Goal: Transaction & Acquisition: Purchase product/service

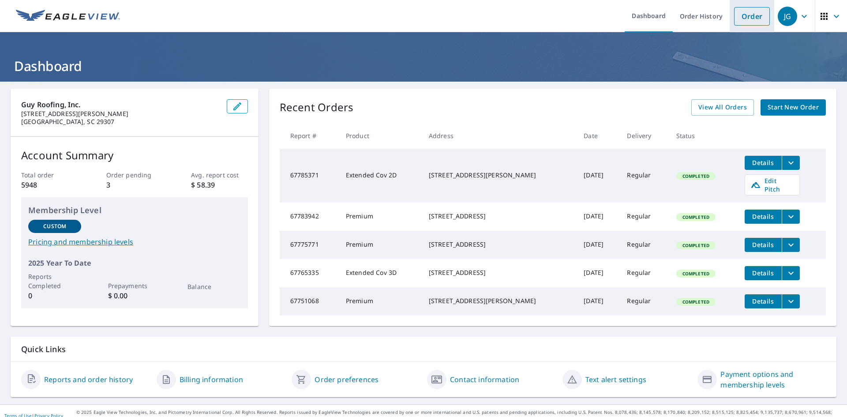
click at [738, 24] on link "Order" at bounding box center [752, 16] width 36 height 19
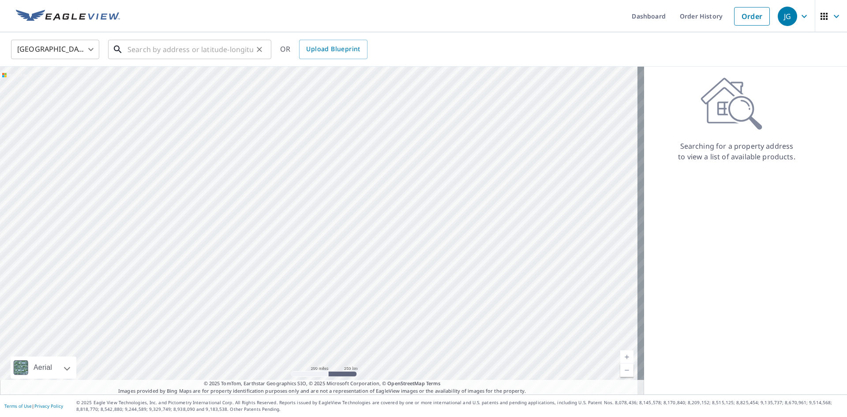
click at [166, 54] on input "text" at bounding box center [190, 49] width 126 height 25
click at [176, 44] on input "text" at bounding box center [190, 49] width 126 height 25
paste input "[STREET_ADDRESS]"
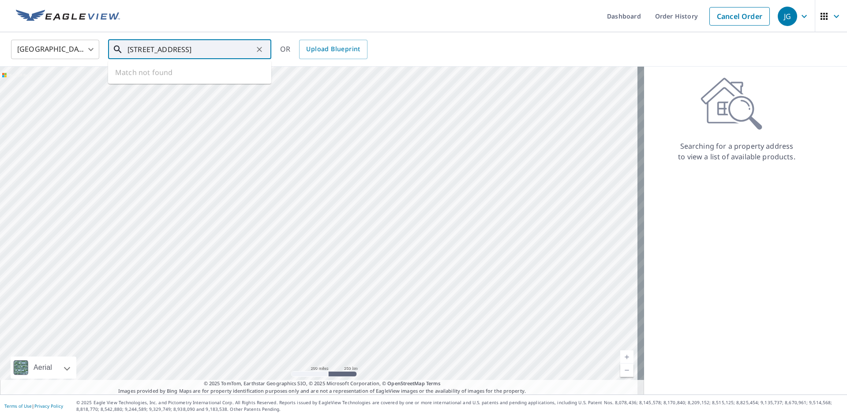
scroll to position [0, 39]
click at [189, 85] on p "[GEOGRAPHIC_DATA]" at bounding box center [195, 84] width 139 height 9
type input "[STREET_ADDRESS]"
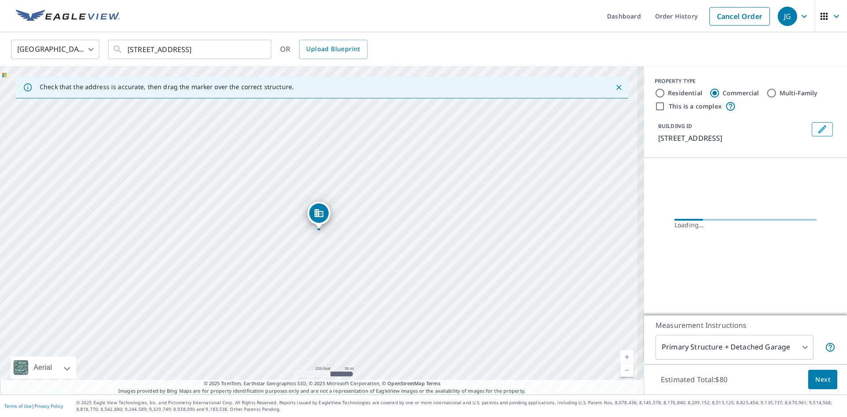
scroll to position [0, 0]
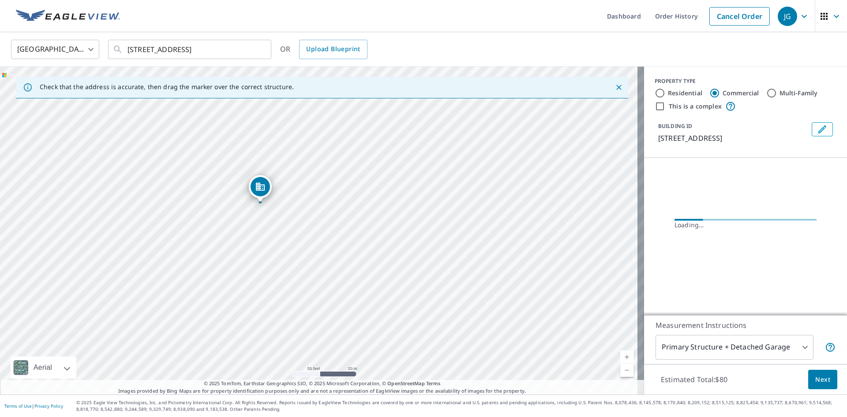
drag, startPoint x: 247, startPoint y: 242, endPoint x: 286, endPoint y: 284, distance: 57.1
click at [286, 284] on div "[STREET_ADDRESS]" at bounding box center [322, 231] width 644 height 328
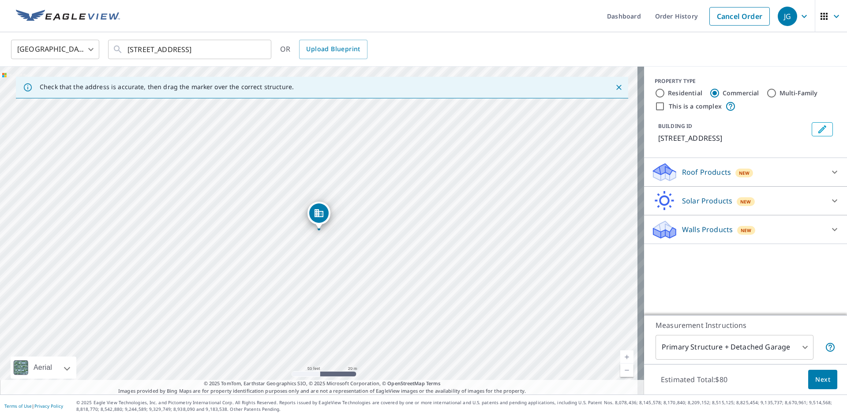
click at [796, 169] on div "Roof Products New" at bounding box center [737, 172] width 173 height 21
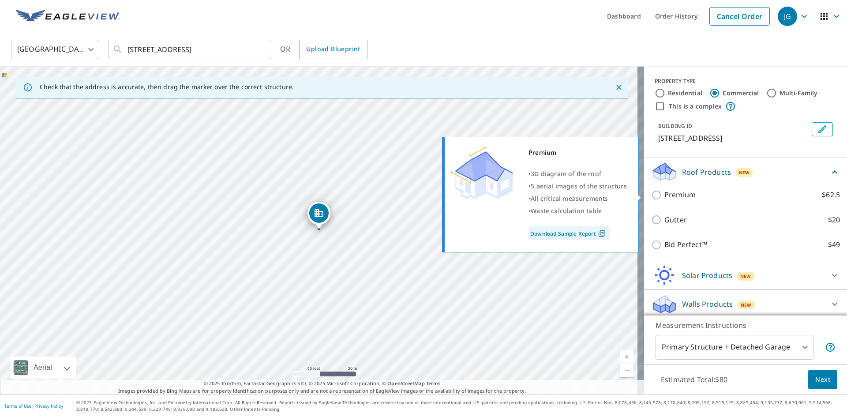
click at [651, 193] on input "Premium $62.5" at bounding box center [657, 195] width 13 height 11
checkbox input "true"
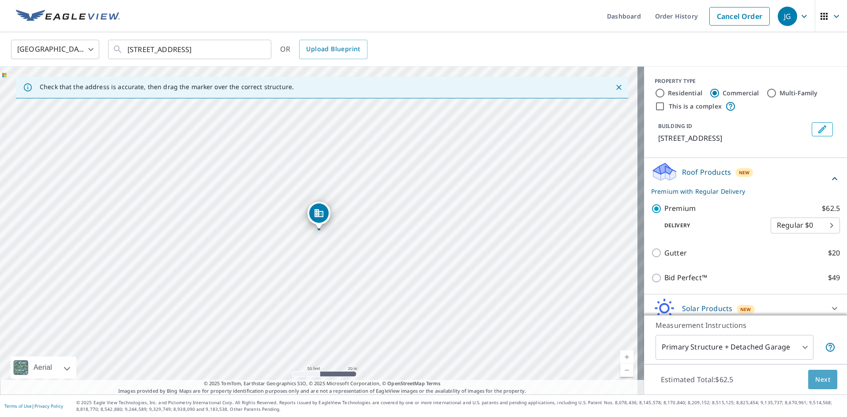
click at [816, 384] on span "Next" at bounding box center [822, 379] width 15 height 11
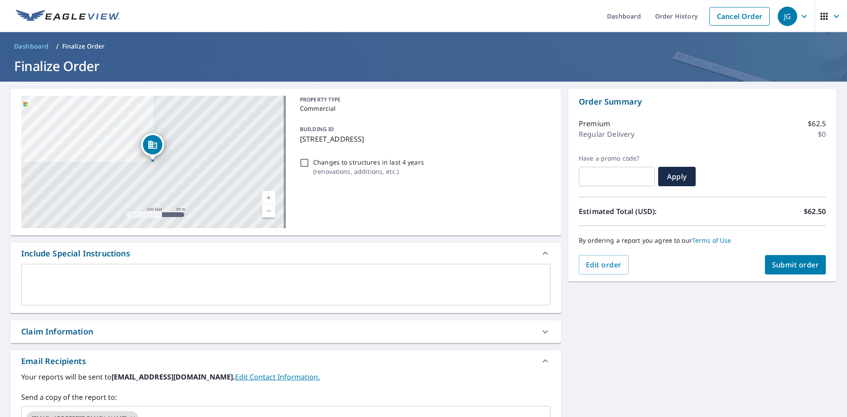
click at [260, 290] on textarea at bounding box center [285, 284] width 517 height 25
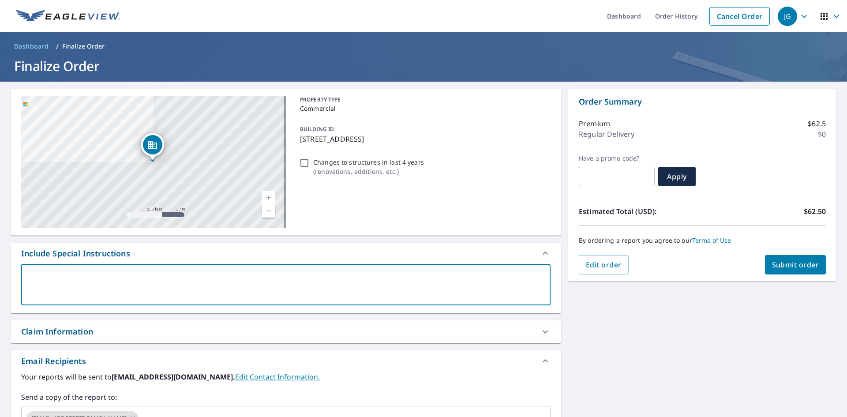
type textarea "T"
type textarea "x"
checkbox input "true"
type textarea "Th"
type textarea "x"
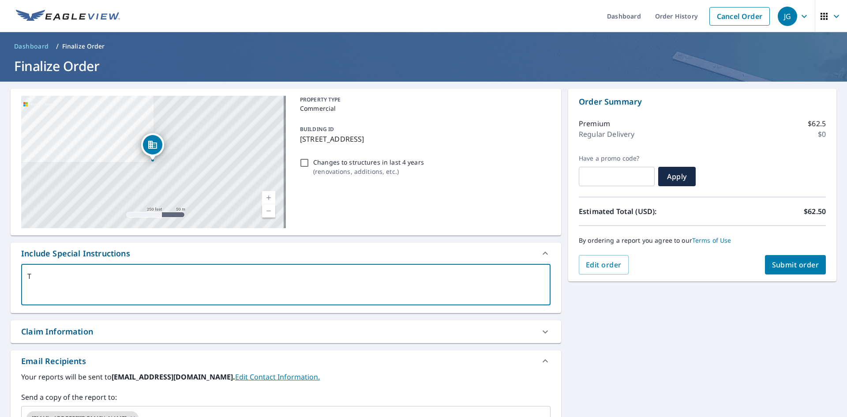
checkbox input "true"
type textarea "Thi"
type textarea "x"
checkbox input "true"
type textarea "This"
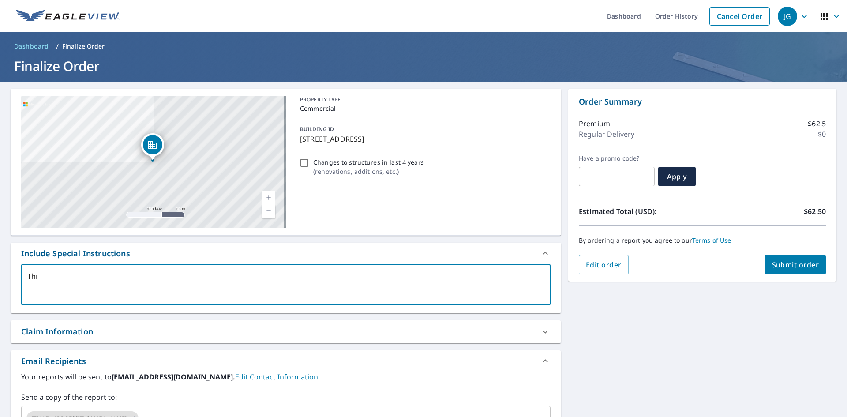
type textarea "x"
checkbox input "true"
type textarea "This"
type textarea "x"
checkbox input "true"
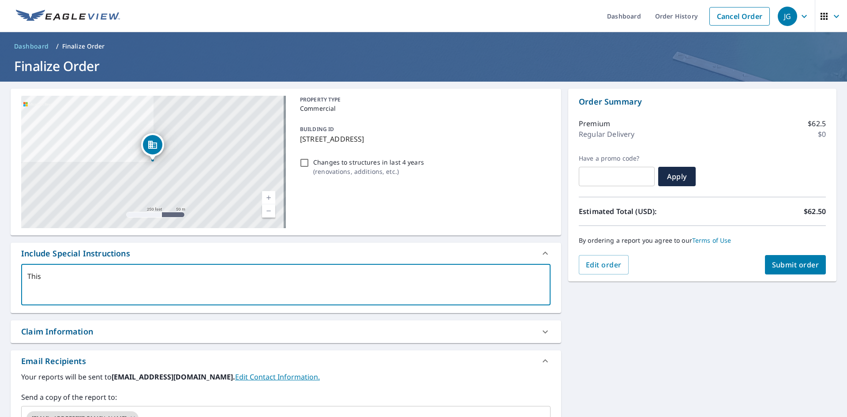
type textarea "This i"
type textarea "x"
checkbox input "true"
type textarea "This is"
type textarea "x"
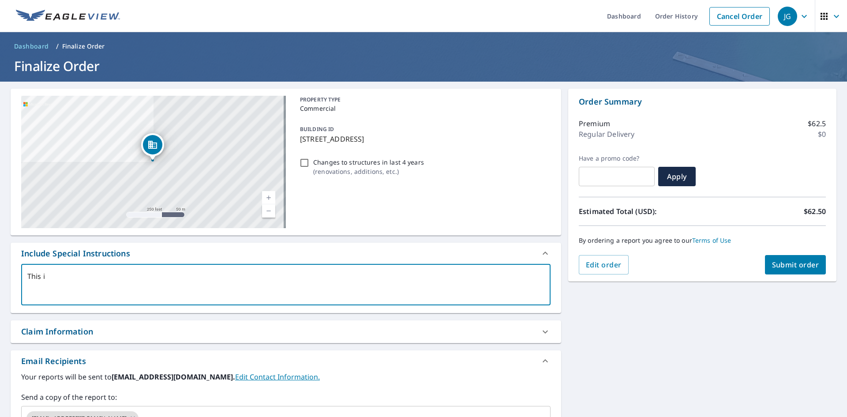
checkbox input "true"
type textarea "This is"
type textarea "x"
checkbox input "true"
type textarea "This is a"
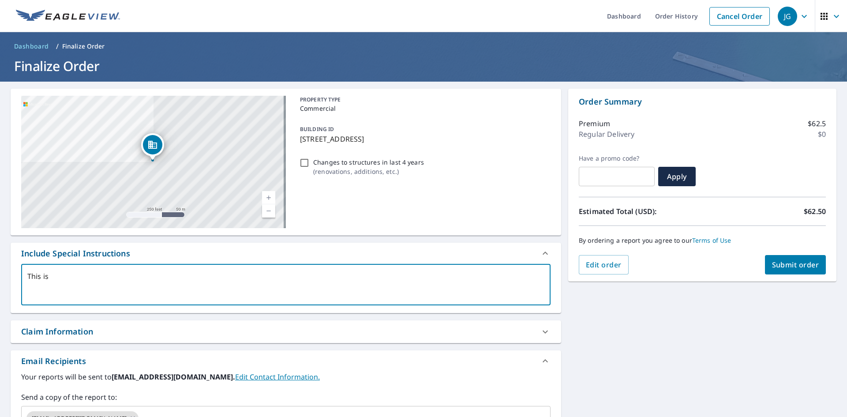
type textarea "x"
checkbox input "true"
type textarea "This is al"
type textarea "x"
checkbox input "true"
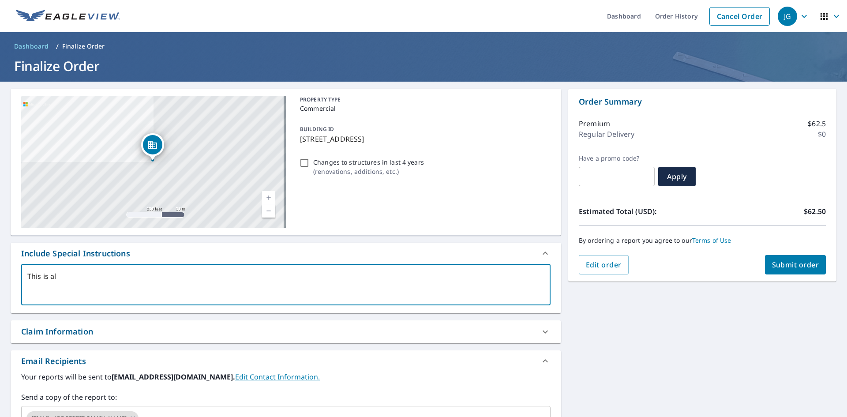
type textarea "This is all"
type textarea "x"
checkbox input "true"
type textarea "This is all"
type textarea "x"
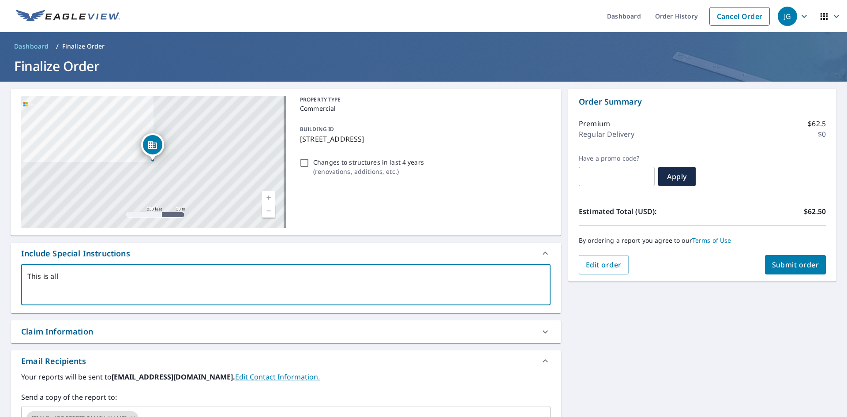
checkbox input "true"
type textarea "This is all o"
type textarea "x"
checkbox input "true"
type textarea "This is all on"
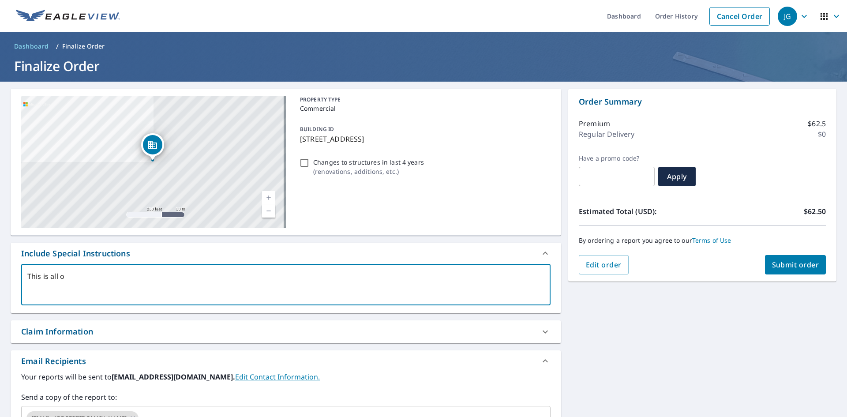
type textarea "x"
checkbox input "true"
type textarea "This is all one"
type textarea "x"
checkbox input "true"
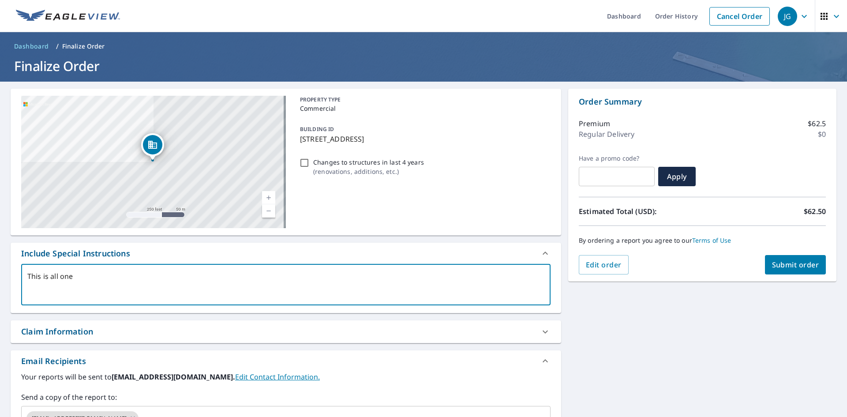
type textarea "This is all one"
type textarea "x"
checkbox input "true"
type textarea "This is all one b"
type textarea "x"
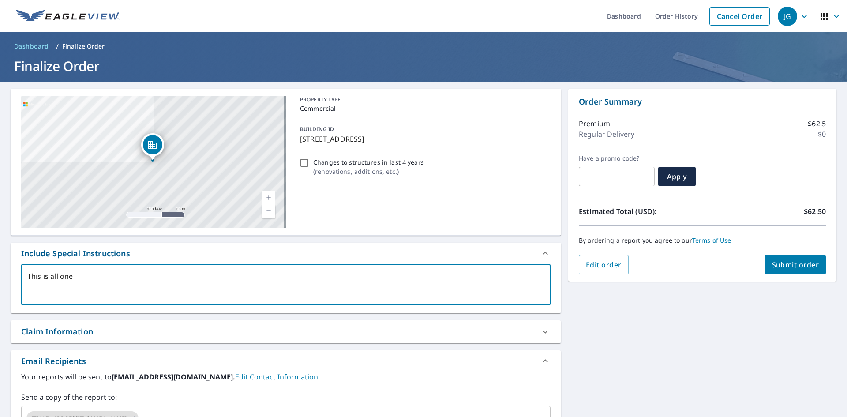
checkbox input "true"
type textarea "This is all one bu"
type textarea "x"
checkbox input "true"
type textarea "This is all one [PERSON_NAME]"
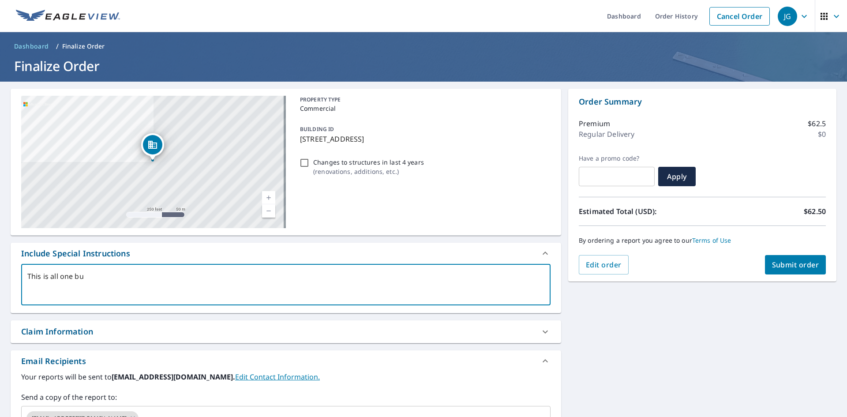
type textarea "x"
checkbox input "true"
type textarea "This is all one buil"
type textarea "x"
checkbox input "true"
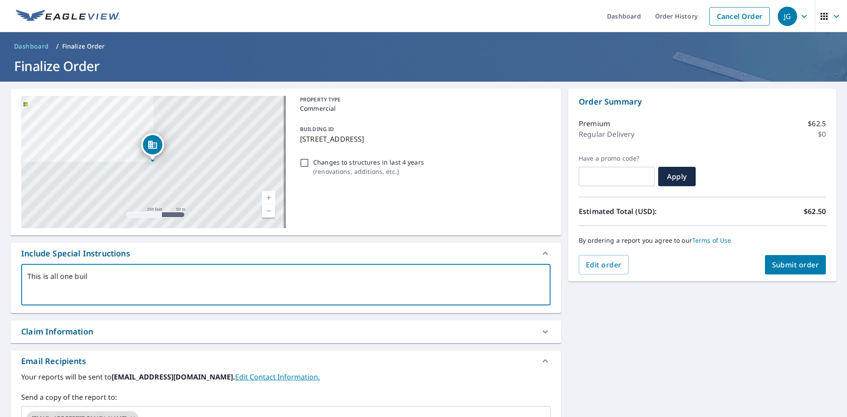
type textarea "This is all one build"
type textarea "x"
checkbox input "true"
type textarea "This is all one buildi"
type textarea "x"
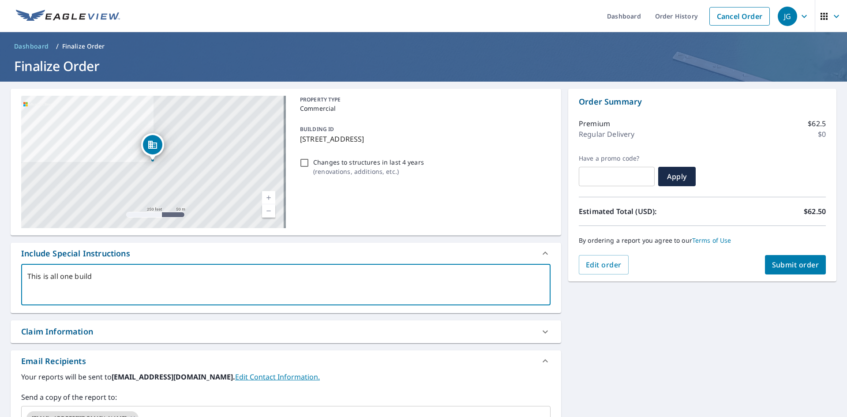
checkbox input "true"
type textarea "This is all one buildin"
type textarea "x"
checkbox input "true"
type textarea "This is all one building"
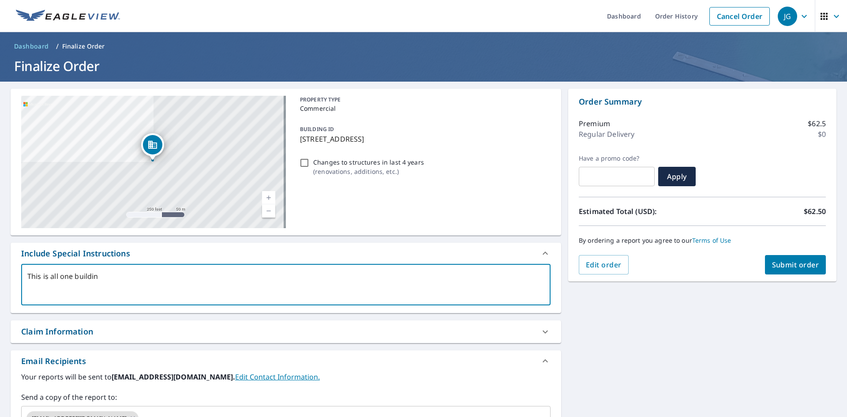
type textarea "x"
checkbox input "true"
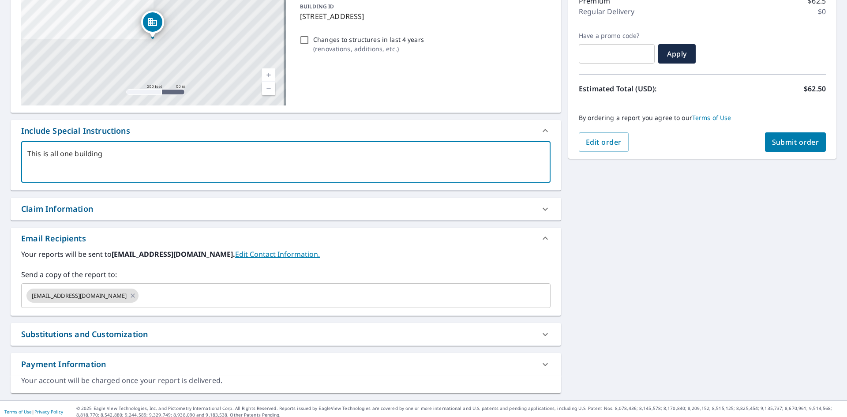
scroll to position [128, 0]
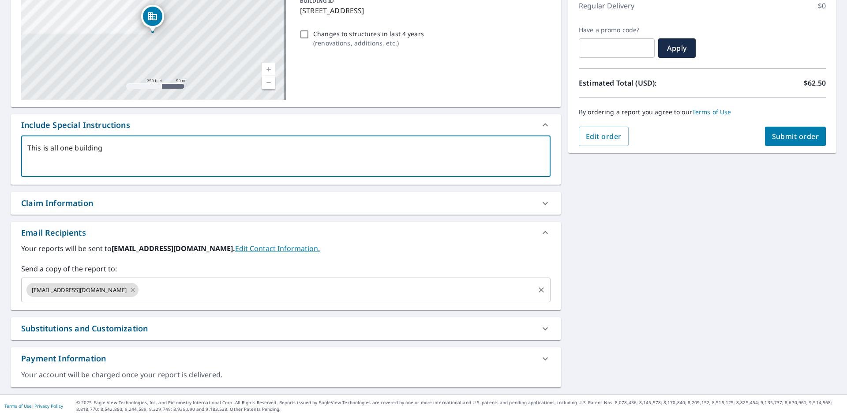
click at [129, 290] on icon at bounding box center [132, 290] width 7 height 10
type textarea "x"
checkbox input "true"
type textarea "This is all one building"
type textarea "x"
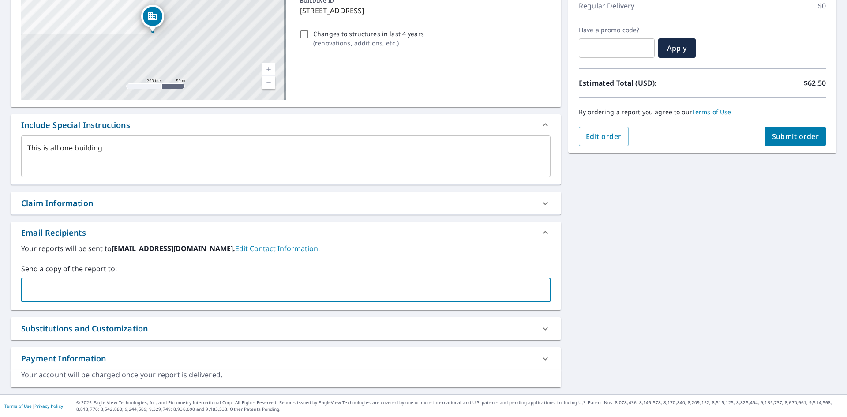
click at [110, 290] on input "text" at bounding box center [279, 289] width 508 height 17
type input "[EMAIL_ADDRESS][DOMAIN_NAME]"
type textarea "x"
checkbox input "true"
type input "[EMAIL_ADDRESS][DOMAIN_NAME]"
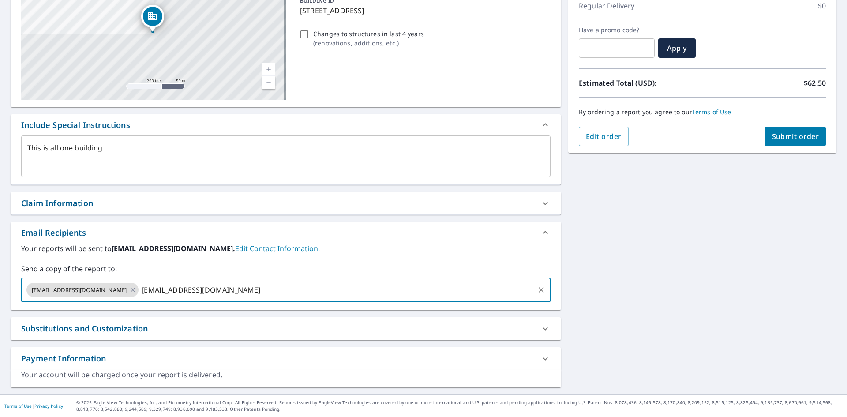
type textarea "x"
checkbox input "true"
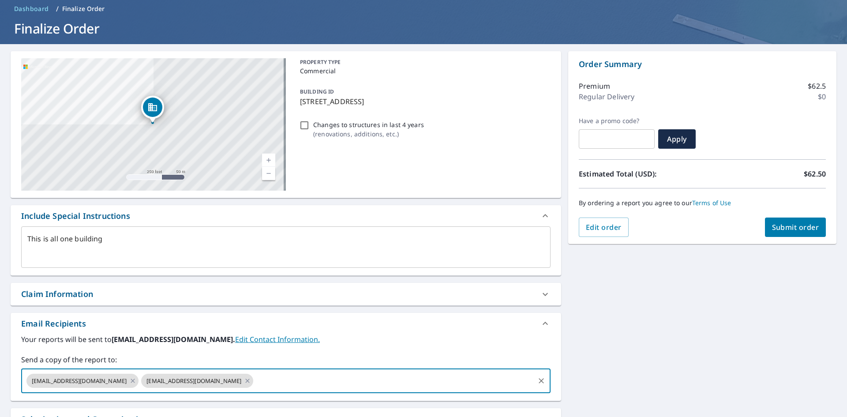
scroll to position [0, 0]
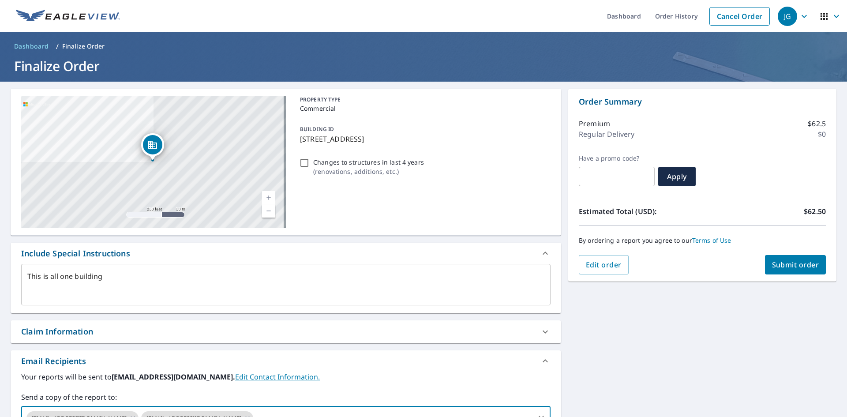
click at [773, 259] on button "Submit order" at bounding box center [795, 264] width 61 height 19
type textarea "x"
checkbox input "true"
